Goal: Task Accomplishment & Management: Use online tool/utility

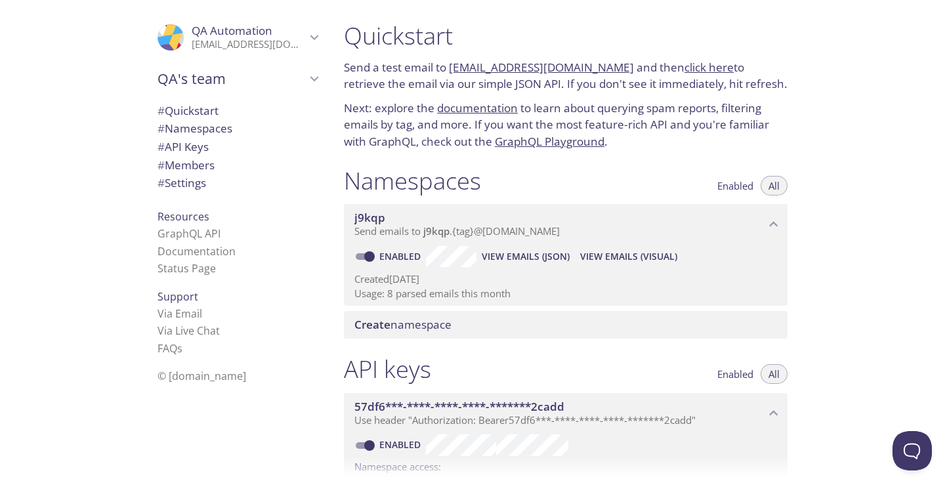
click at [550, 259] on span "View Emails (JSON)" at bounding box center [526, 257] width 88 height 16
drag, startPoint x: 450, startPoint y: 63, endPoint x: 457, endPoint y: 53, distance: 12.4
drag, startPoint x: 449, startPoint y: 62, endPoint x: 610, endPoint y: 75, distance: 161.4
click at [610, 75] on p "Send a test email to [EMAIL_ADDRESS][DOMAIN_NAME] and then click here to retrie…" at bounding box center [566, 75] width 444 height 33
copy link "[EMAIL_ADDRESS][DOMAIN_NAME]"
